Goal: Task Accomplishment & Management: Use online tool/utility

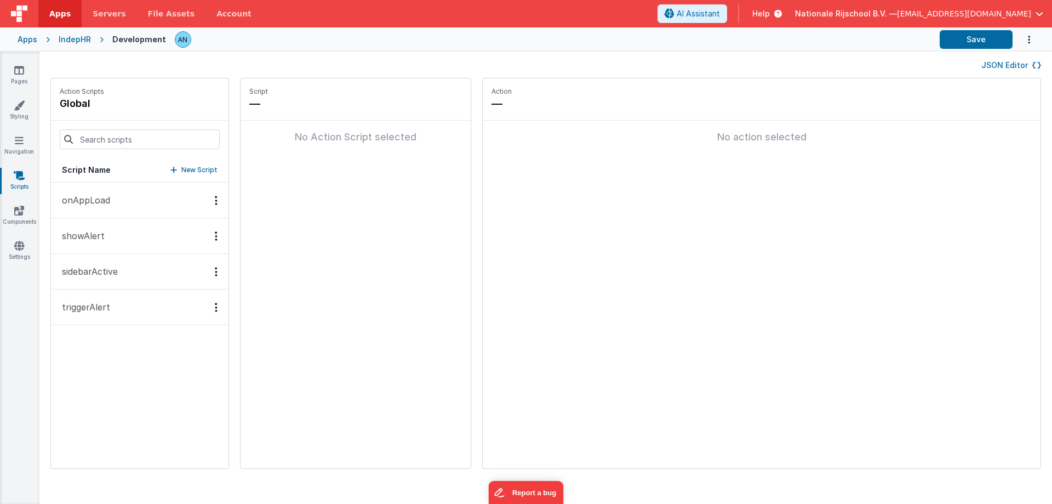
click at [100, 187] on button "onAppLoad" at bounding box center [140, 200] width 178 height 36
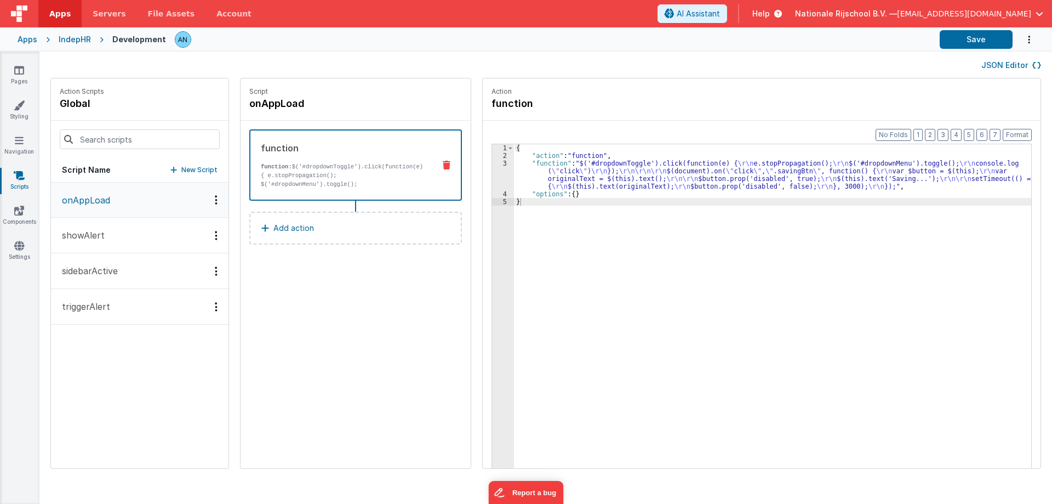
click at [566, 161] on div "{ "action" : "function" , "function" : "$('#dropdownToggle').click(function(e) …" at bounding box center [778, 330] width 528 height 373
click at [483, 171] on div "Format 7 6 5 4 3 2 1 No Folds 1 2 3 4 5 { "action" : "function" , "function" : …" at bounding box center [762, 316] width 558 height 390
click at [492, 168] on div "3" at bounding box center [503, 174] width 22 height 31
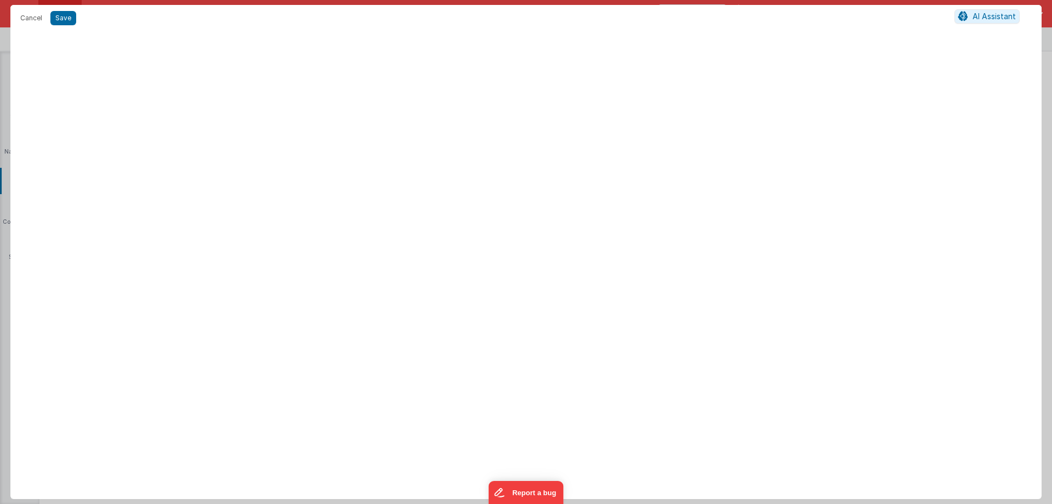
click at [487, 168] on div at bounding box center [525, 267] width 1031 height 463
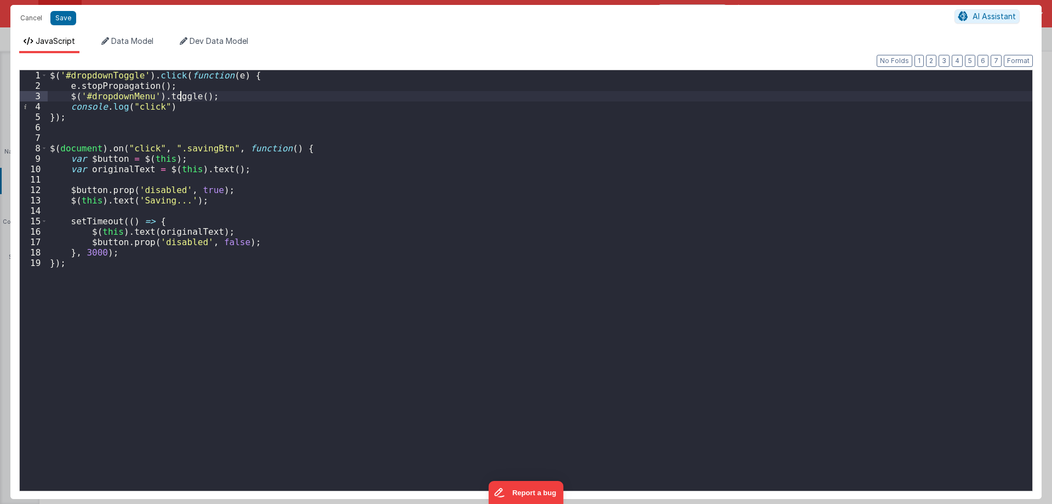
click at [182, 96] on div "$ ( '#dropdownToggle' ) . click ( function ( e ) { e . stopPropagation ( ) ; $ …" at bounding box center [540, 294] width 985 height 448
click at [181, 96] on div "$ ( '#dropdownToggle' ) . click ( function ( e ) { e . stopPropagation ( ) ; $ …" at bounding box center [540, 294] width 985 height 448
drag, startPoint x: 205, startPoint y: 98, endPoint x: 53, endPoint y: 92, distance: 153.0
click at [53, 92] on div "$ ( '#dropdownToggle' ) . click ( function ( e ) { e . stopPropagation ( ) ; $ …" at bounding box center [540, 294] width 985 height 448
click at [218, 100] on div "$ ( '#dropdownToggle' ) . click ( function ( e ) { e . stopPropagation ( ) ; $ …" at bounding box center [540, 280] width 985 height 420
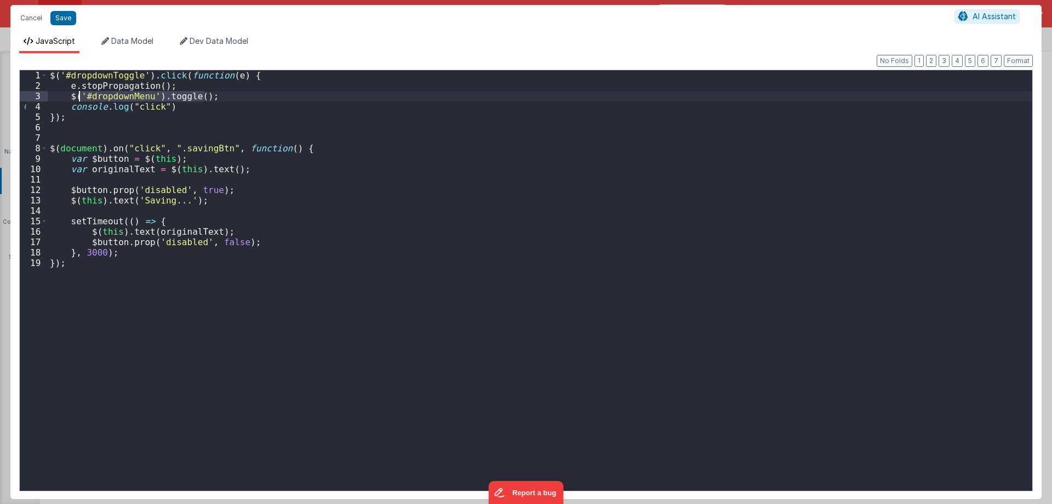
drag, startPoint x: 215, startPoint y: 97, endPoint x: 55, endPoint y: 97, distance: 160.5
click at [55, 97] on div "$ ( '#dropdownToggle' ) . click ( function ( e ) { e . stopPropagation ( ) ; $ …" at bounding box center [540, 294] width 985 height 448
click at [194, 93] on div "$ ( '#dropdownToggle' ) . click ( function ( e ) { e . stopPropagation ( ) ; $ …" at bounding box center [540, 280] width 985 height 420
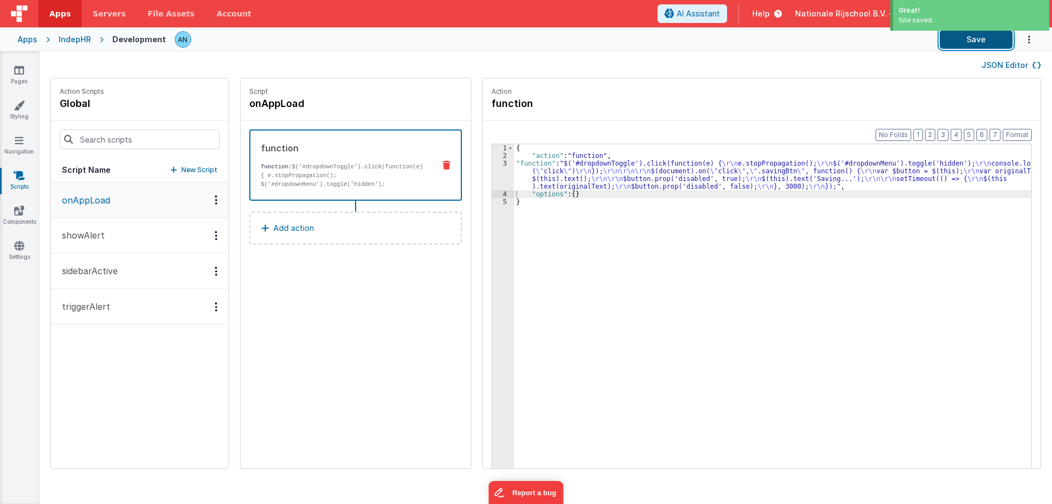
click at [971, 36] on button "Save" at bounding box center [976, 39] width 73 height 19
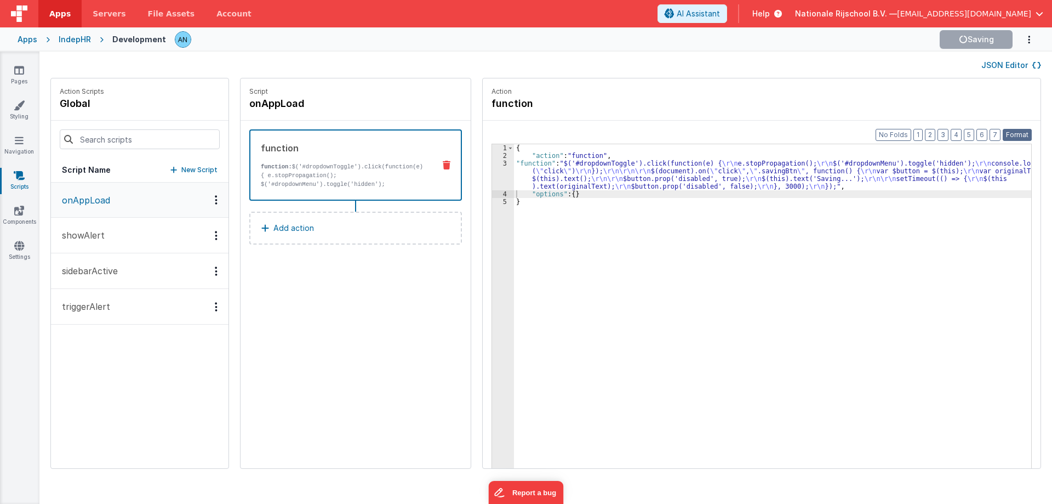
click at [1007, 130] on button "Format" at bounding box center [1017, 135] width 29 height 12
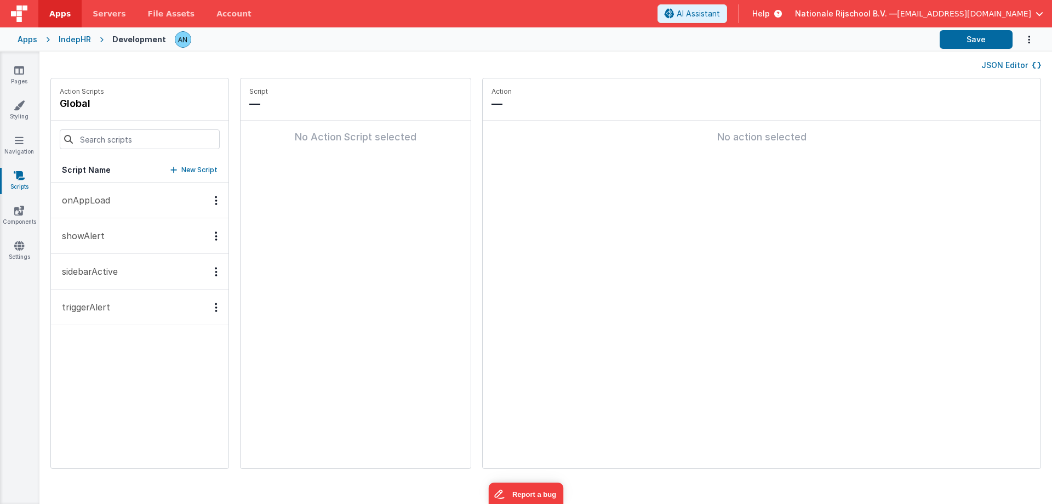
click at [122, 207] on button "onAppLoad" at bounding box center [140, 200] width 178 height 36
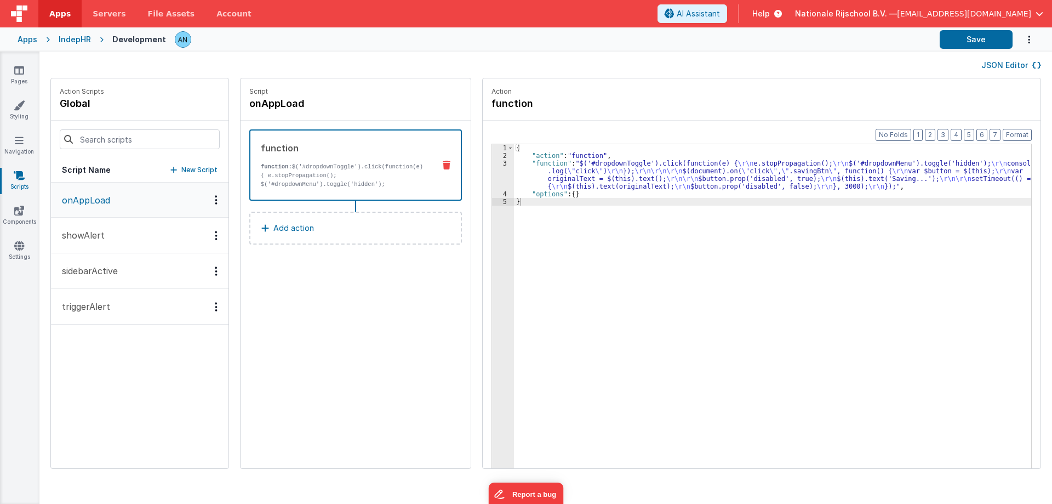
click at [582, 160] on div "{ "action" : "function" , "function" : "$('#dropdownToggle').click(function(e) …" at bounding box center [778, 330] width 528 height 373
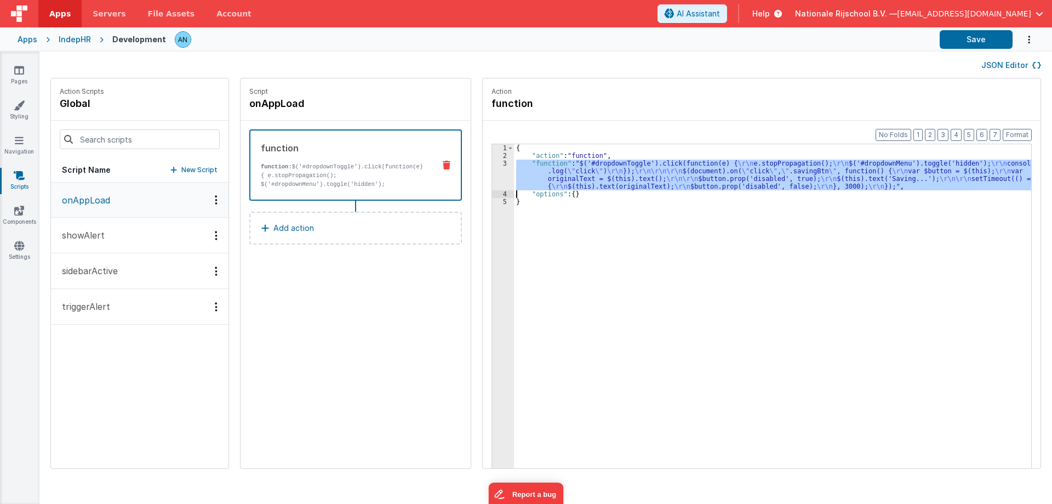
click at [492, 169] on div "3" at bounding box center [503, 174] width 22 height 31
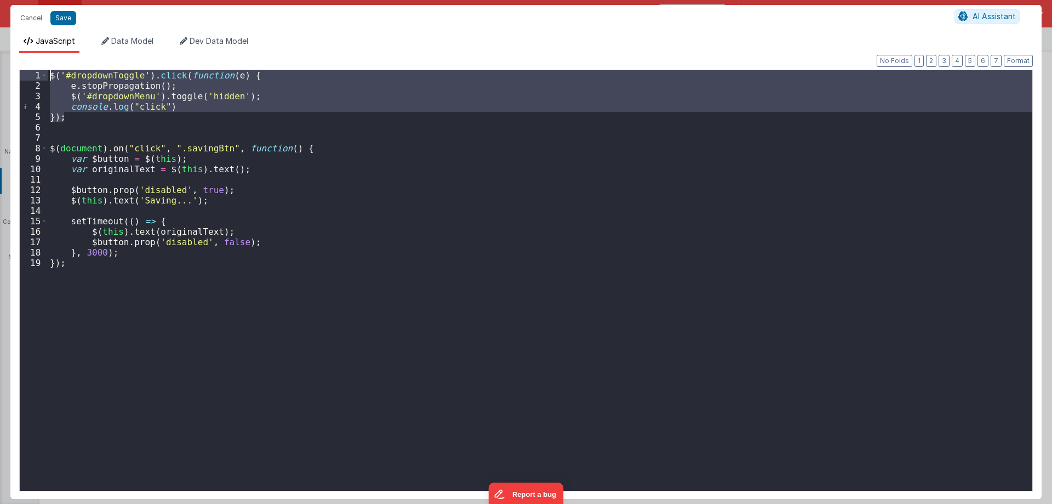
drag, startPoint x: 65, startPoint y: 121, endPoint x: 44, endPoint y: 55, distance: 68.4
click at [44, 55] on div "Format 7 6 5 4 3 2 1 No Folds 1 2 3 4 5 6 7 8 9 10 11 12 13 14 15 16 17 18 19 $…" at bounding box center [525, 275] width 1031 height 445
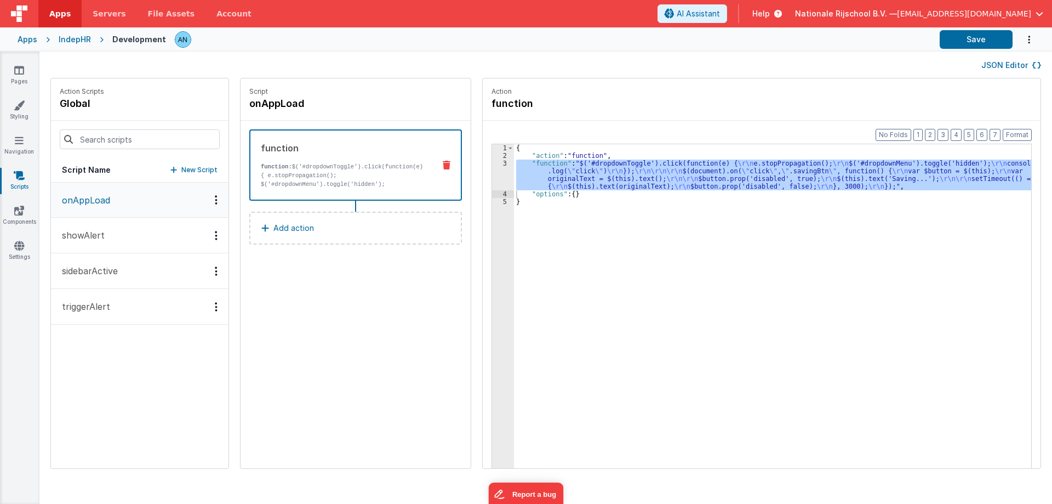
click at [492, 170] on div "3" at bounding box center [503, 174] width 22 height 31
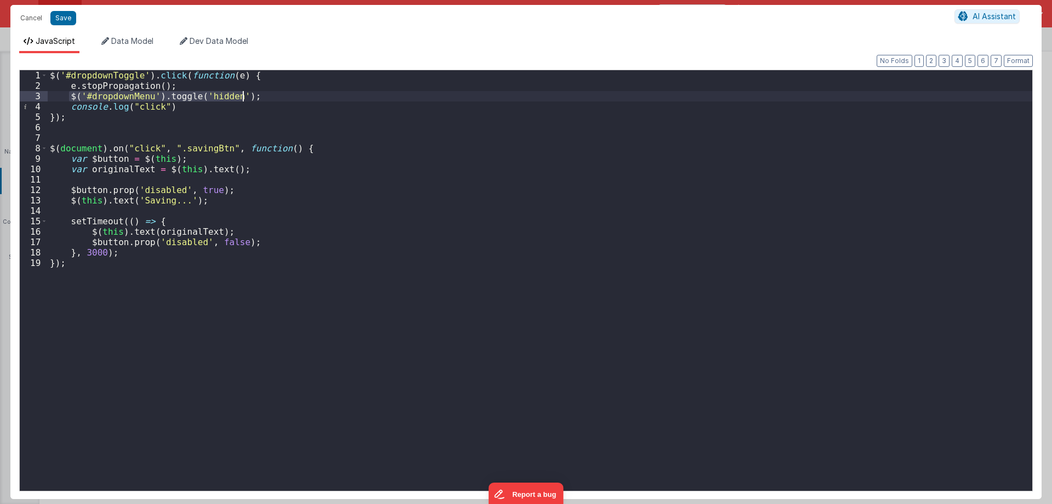
drag, startPoint x: 69, startPoint y: 94, endPoint x: 249, endPoint y: 95, distance: 179.7
click at [249, 95] on div "$ ( '#dropdownToggle' ) . click ( function ( e ) { e . stopPropagation ( ) ; $ …" at bounding box center [540, 290] width 985 height 441
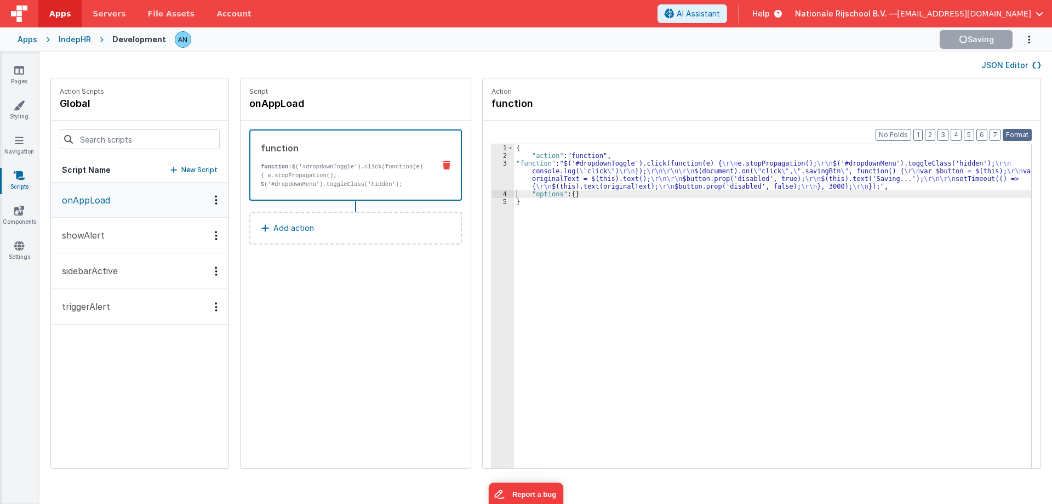
click at [1009, 133] on button "Format" at bounding box center [1017, 135] width 29 height 12
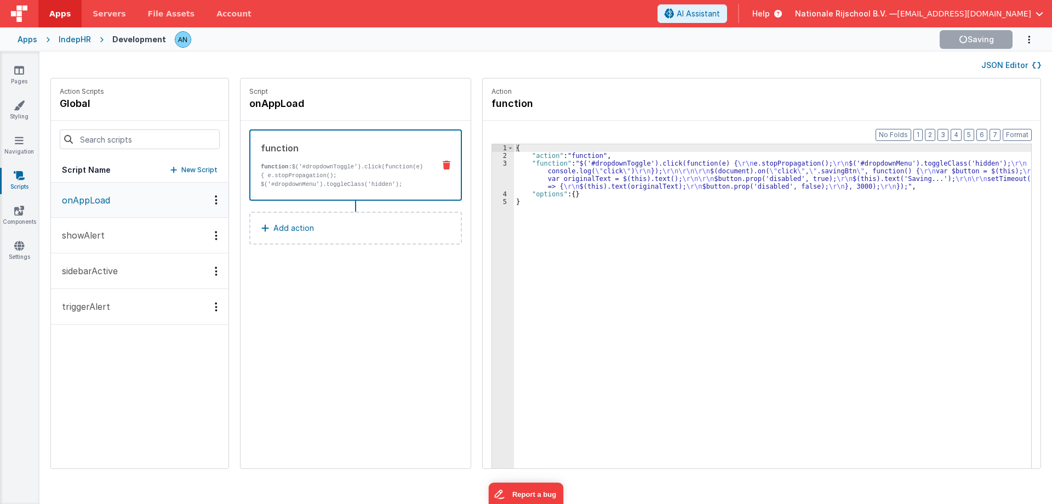
click at [599, 155] on div "{ "action" : "function" , "function" : "$('#dropdownToggle').click(function(e) …" at bounding box center [778, 330] width 528 height 373
click at [1022, 136] on button "Format" at bounding box center [1017, 135] width 29 height 12
click at [986, 41] on button "Save" at bounding box center [976, 39] width 73 height 19
click at [1016, 134] on button "Format" at bounding box center [1017, 135] width 29 height 12
click at [985, 37] on button "Save" at bounding box center [976, 39] width 73 height 19
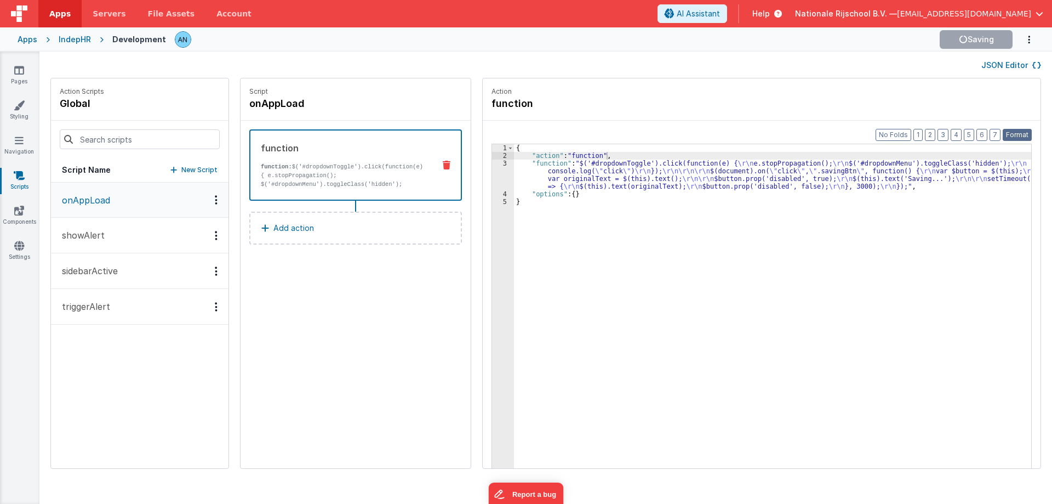
click at [1010, 129] on button "Format" at bounding box center [1017, 135] width 29 height 12
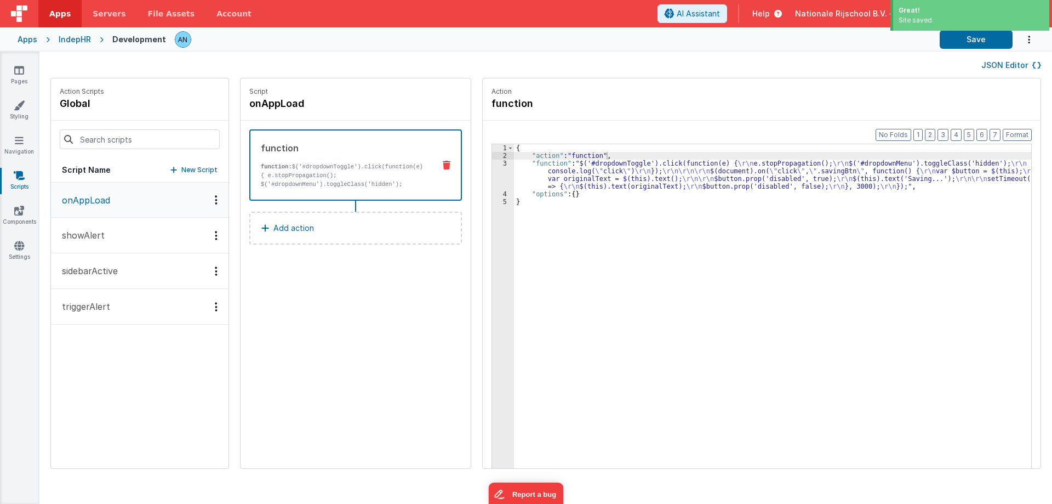
click at [939, 43] on div "Save" at bounding box center [589, 39] width 847 height 19
click at [967, 43] on button "Save" at bounding box center [976, 39] width 73 height 19
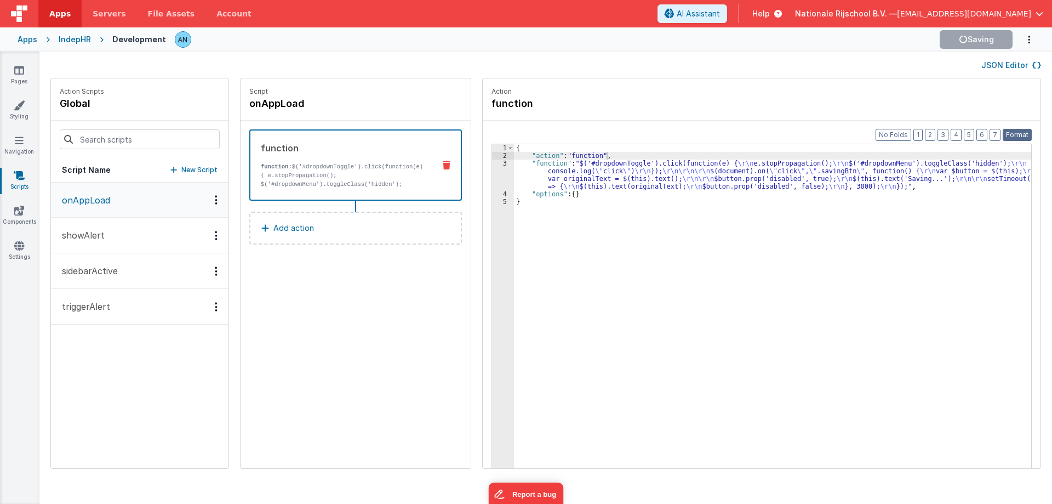
click at [1019, 133] on button "Format" at bounding box center [1017, 135] width 29 height 12
